Goal: Transaction & Acquisition: Purchase product/service

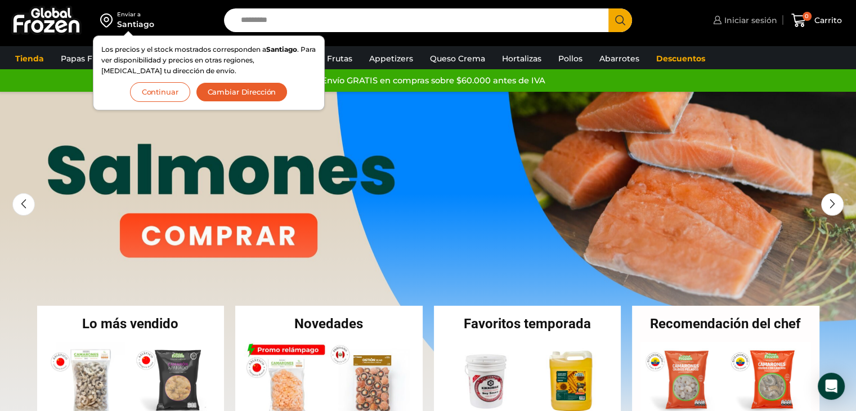
click at [766, 16] on span "Iniciar sesión" at bounding box center [749, 20] width 56 height 11
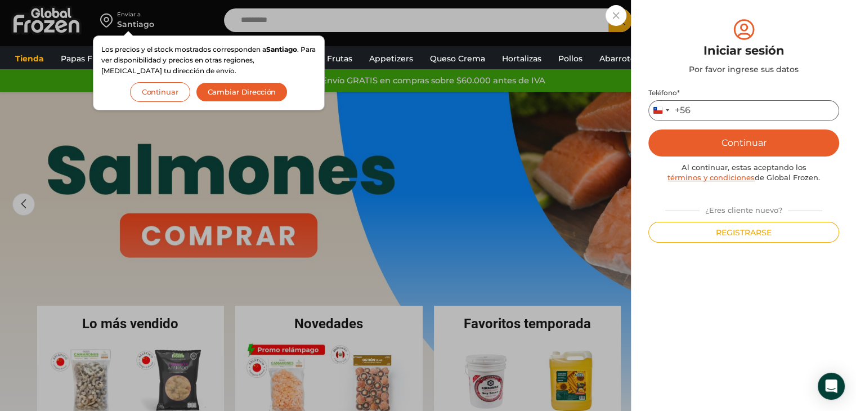
click at [707, 109] on input "Teléfono *" at bounding box center [743, 110] width 191 height 21
type input "*********"
click at [715, 142] on button "Continuar" at bounding box center [743, 142] width 191 height 27
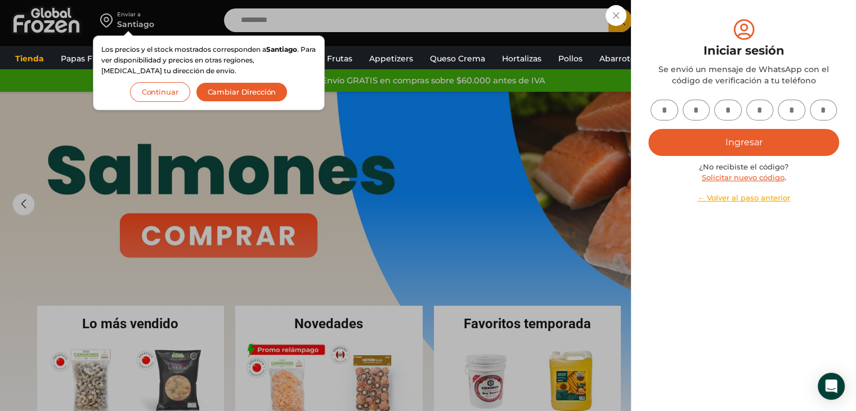
click at [663, 118] on input "text" at bounding box center [665, 110] width 28 height 21
type input "*"
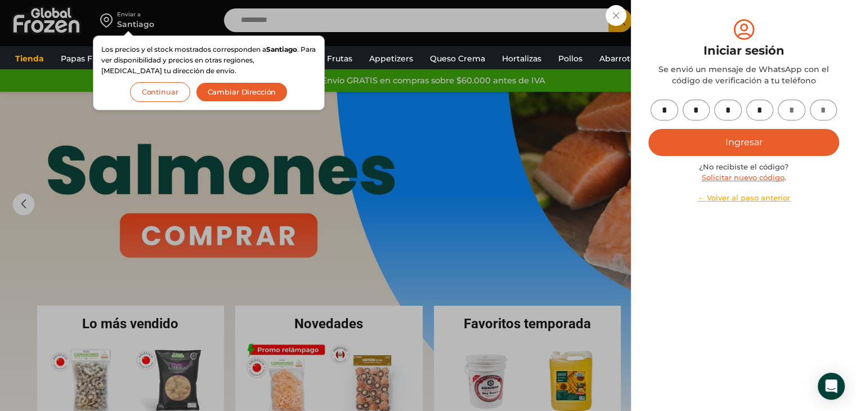
type input "*"
click at [732, 151] on button "Ingresar" at bounding box center [743, 142] width 191 height 27
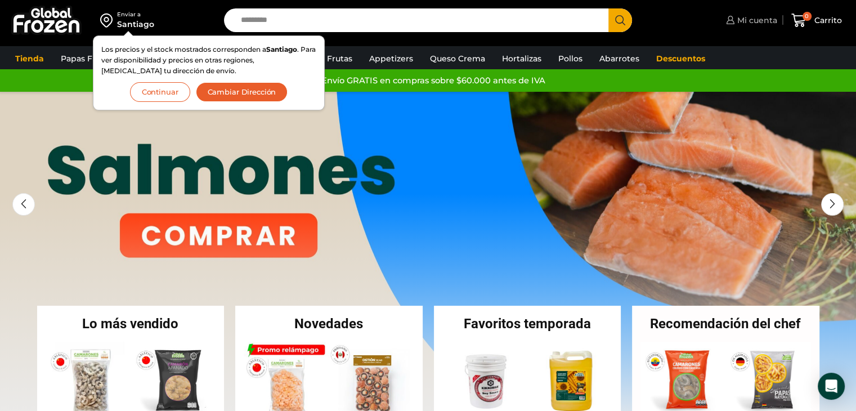
click at [743, 16] on span "Mi cuenta" at bounding box center [755, 20] width 43 height 11
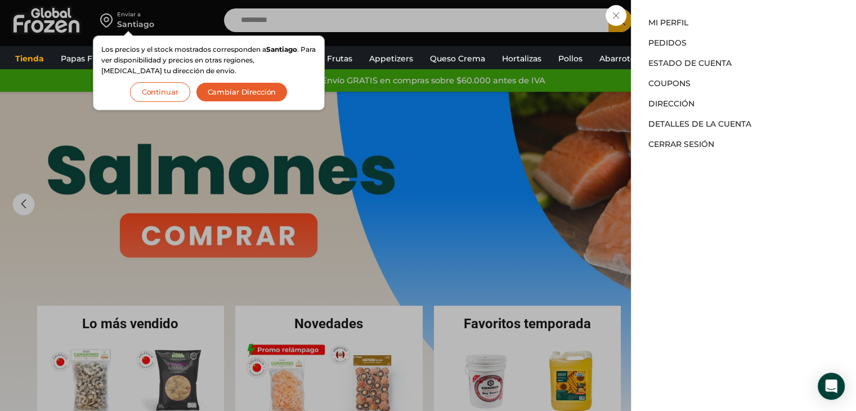
click at [723, 15] on div "Mi cuenta Mi cuenta Mi perfil Pedidos Descargas Estado de Cuenta Coupons Direcc…" at bounding box center [750, 20] width 54 height 23
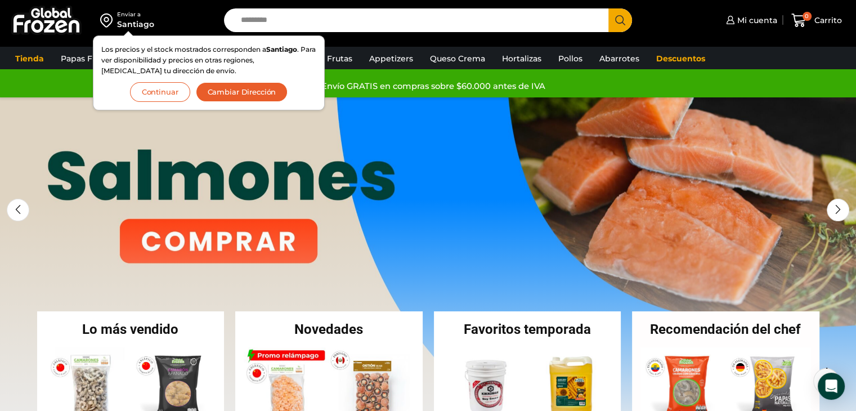
scroll to position [169, 0]
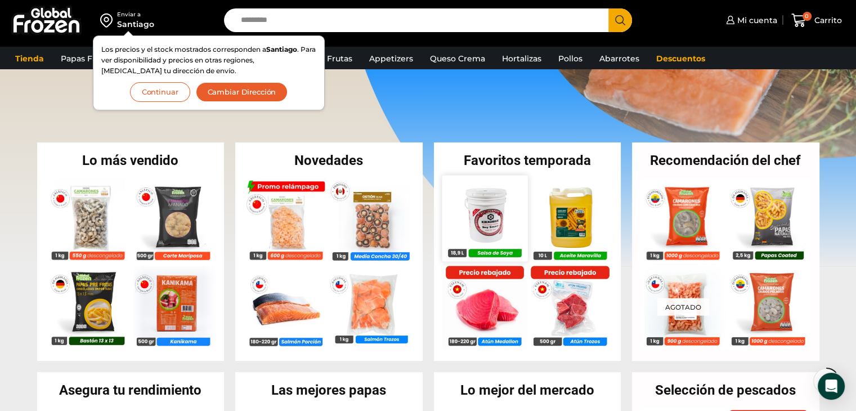
click at [470, 206] on img at bounding box center [485, 218] width 86 height 86
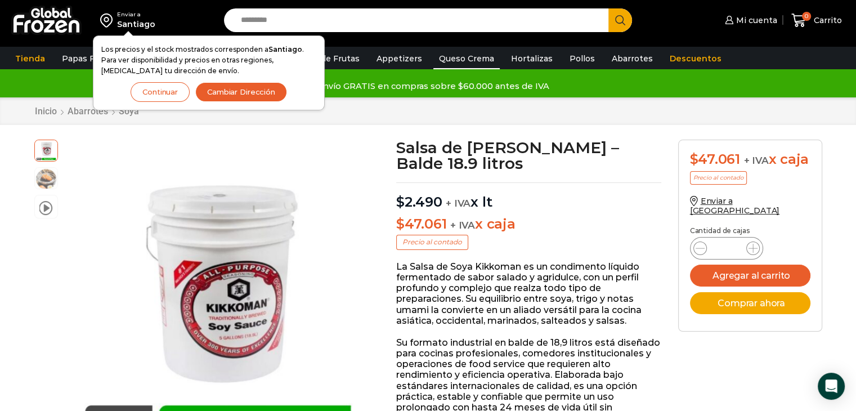
click at [452, 66] on link "Queso Crema" at bounding box center [466, 58] width 66 height 21
